Goal: Navigation & Orientation: Go to known website

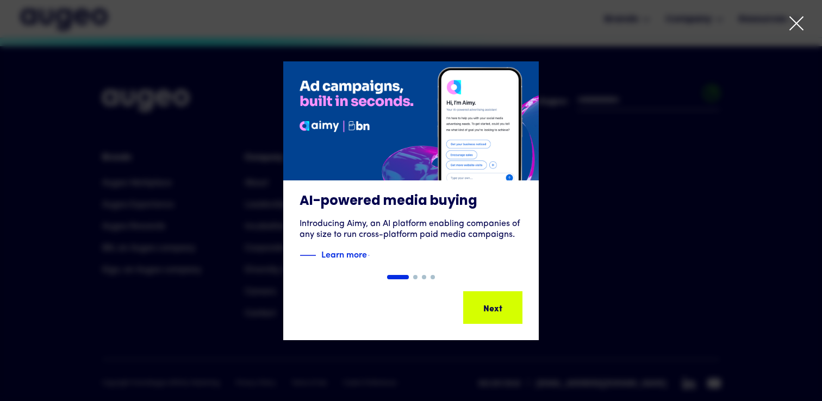
scroll to position [2464, 0]
click at [795, 23] on icon at bounding box center [796, 23] width 16 height 16
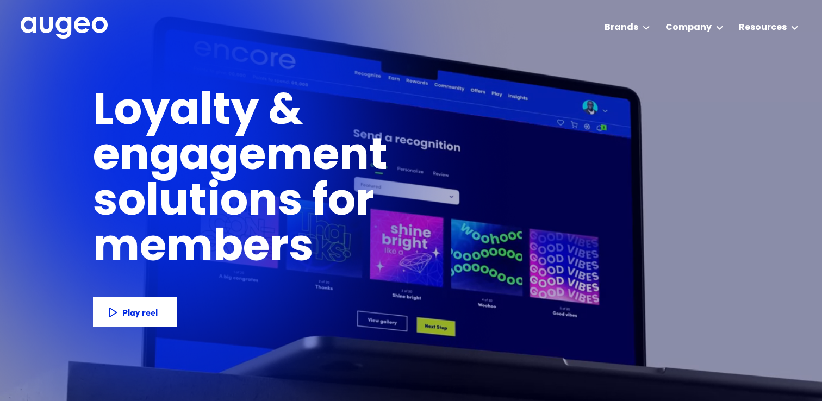
scroll to position [0, 0]
